Goal: Complete application form

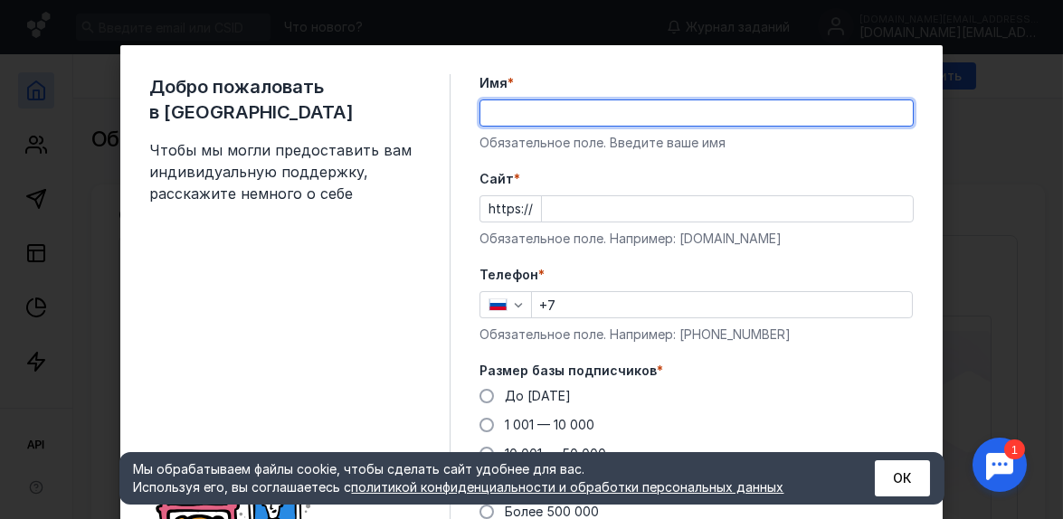
click at [546, 110] on input "Имя *" at bounding box center [697, 112] width 433 height 25
type input "GardenSpace24"
click at [579, 214] on input "Cайт *" at bounding box center [727, 208] width 371 height 25
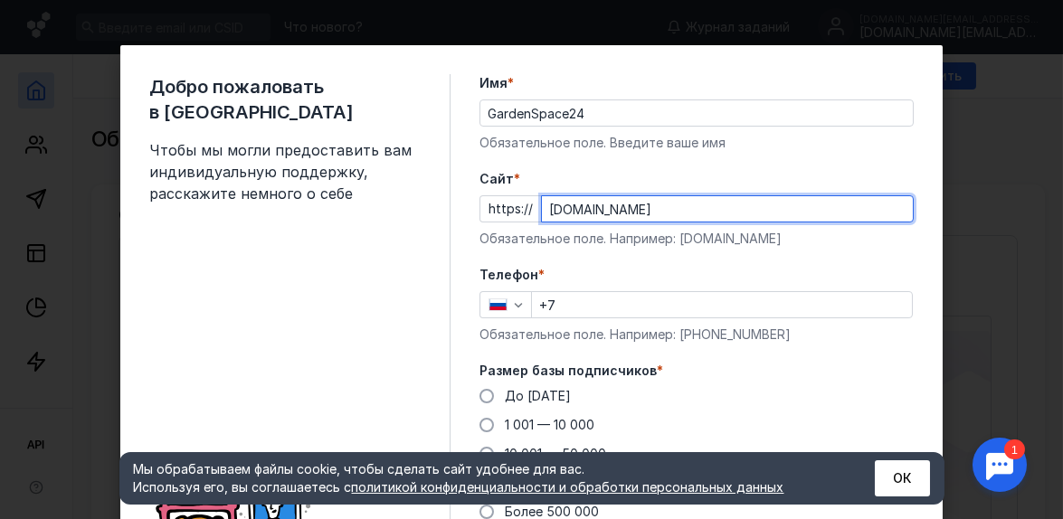
type input "[DOMAIN_NAME]"
click at [597, 300] on input "+7" at bounding box center [722, 304] width 380 height 25
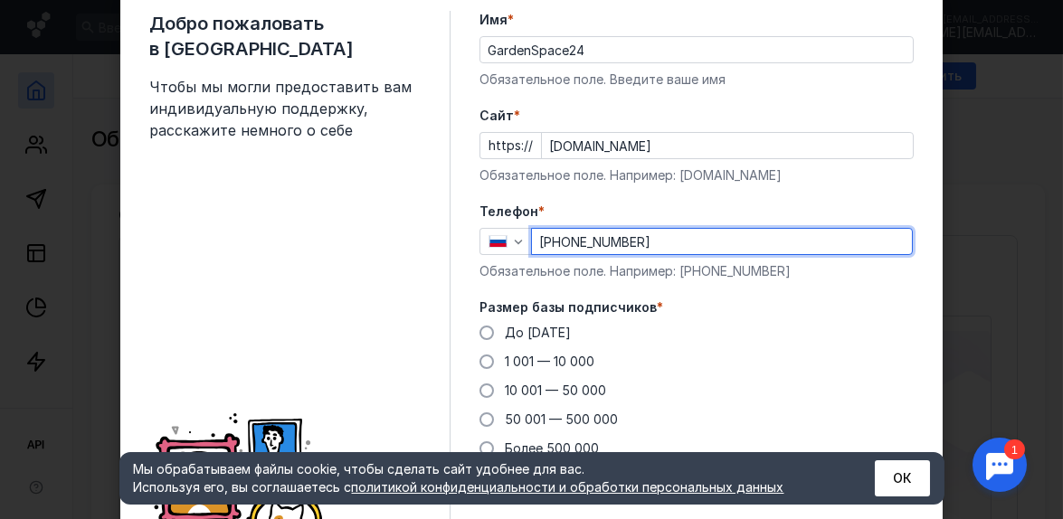
scroll to position [90, 0]
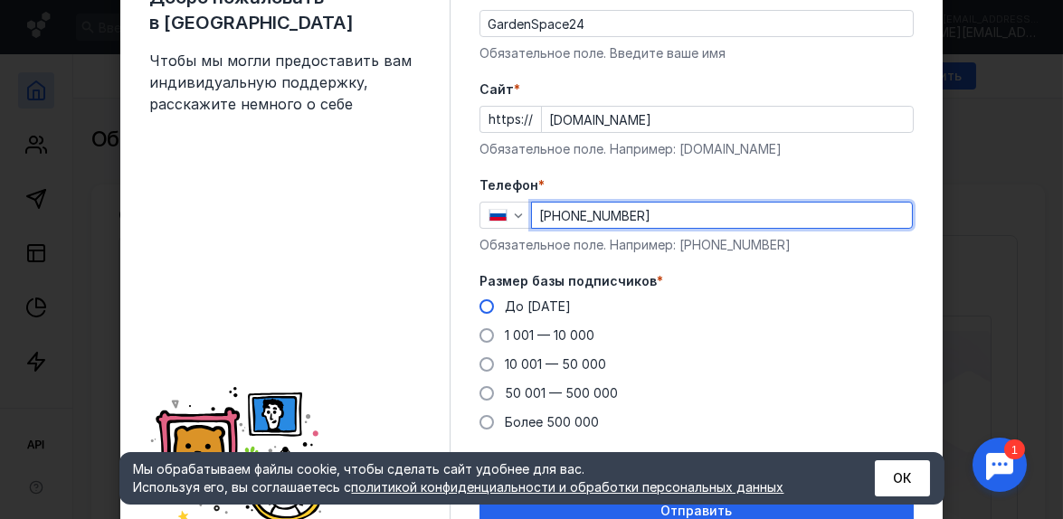
type input "[PHONE_NUMBER]"
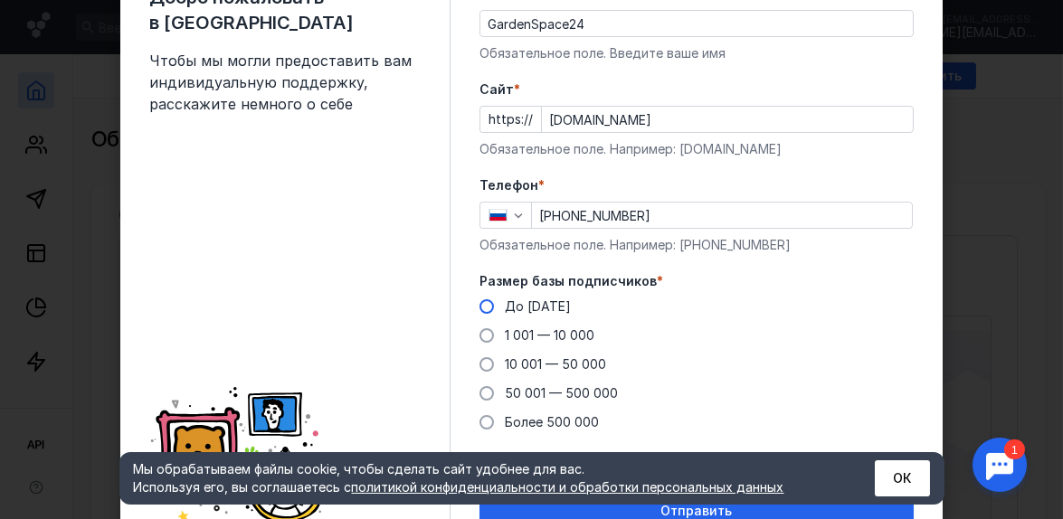
click at [480, 305] on span at bounding box center [487, 307] width 14 height 14
click at [0, 0] on input "До [DATE]" at bounding box center [0, 0] width 0 height 0
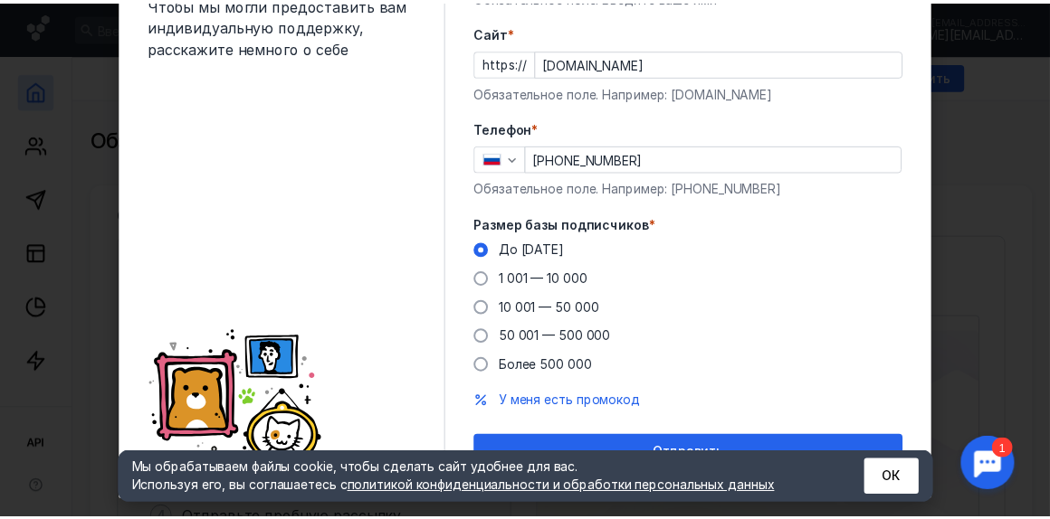
scroll to position [174, 0]
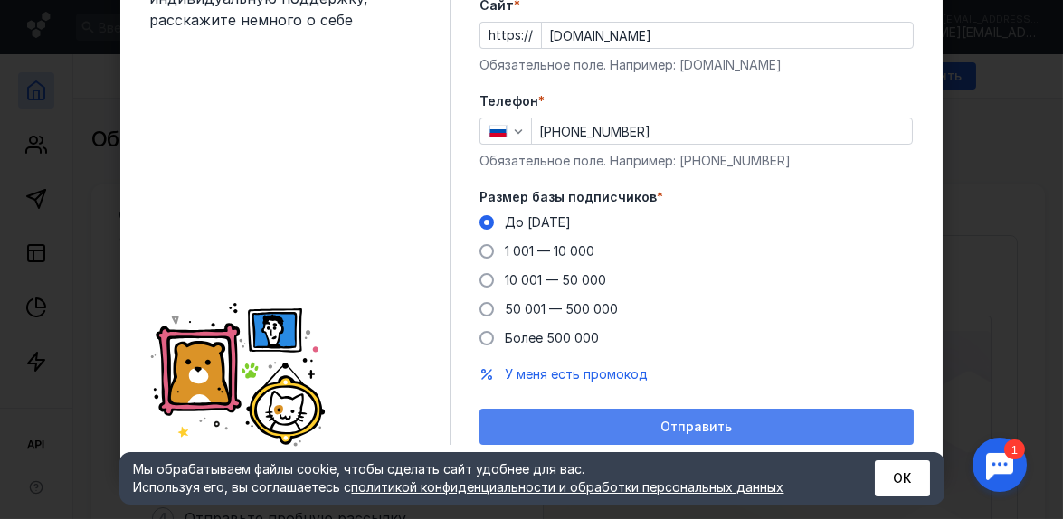
click at [705, 428] on span "Отправить" at bounding box center [697, 427] width 71 height 15
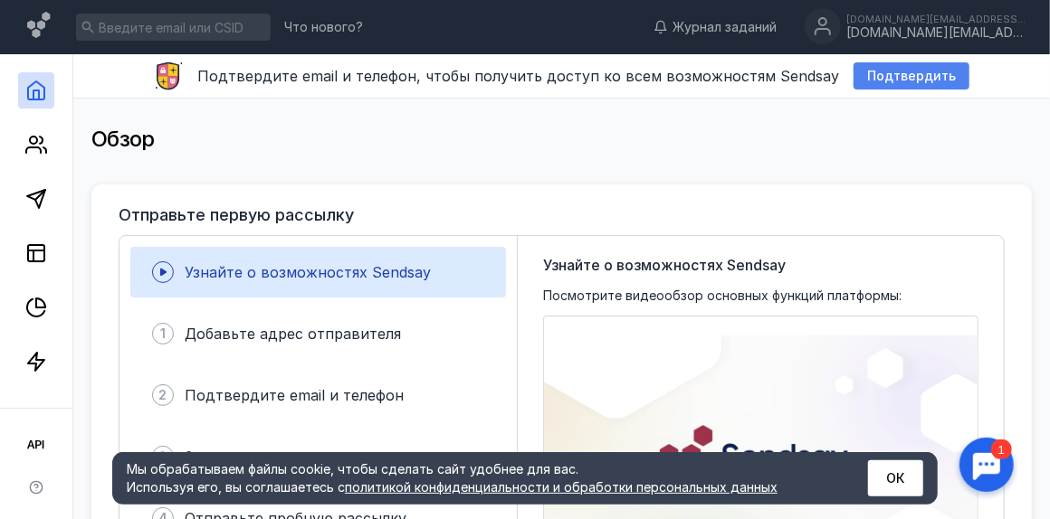
click at [939, 83] on div "Подтвердить" at bounding box center [911, 75] width 116 height 27
